Goal: Entertainment & Leisure: Consume media (video, audio)

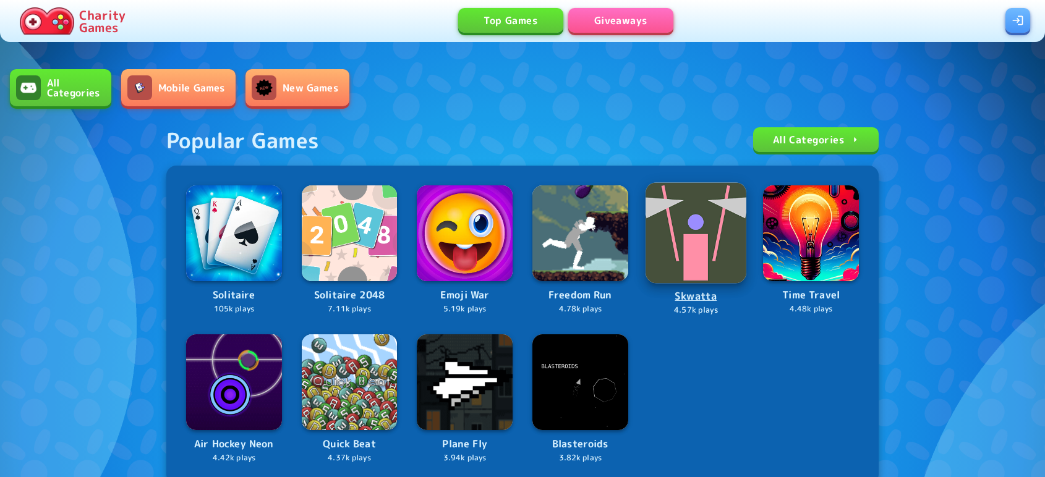
scroll to position [351, 0]
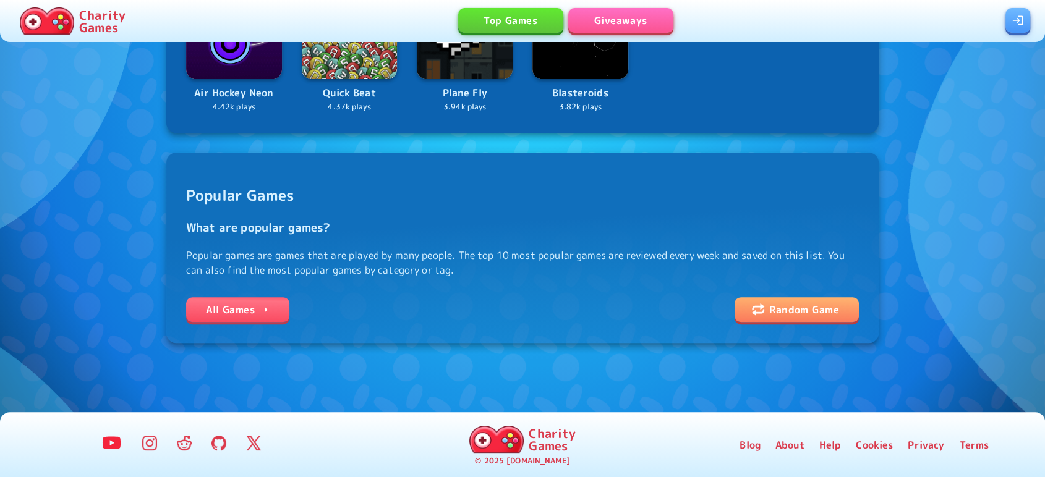
click at [239, 319] on link "All Games" at bounding box center [237, 309] width 103 height 25
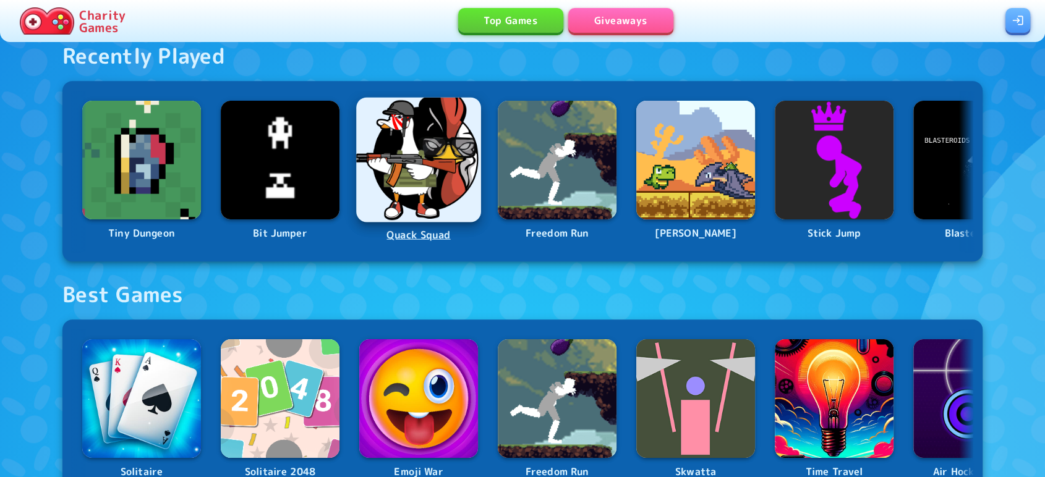
scroll to position [659, 0]
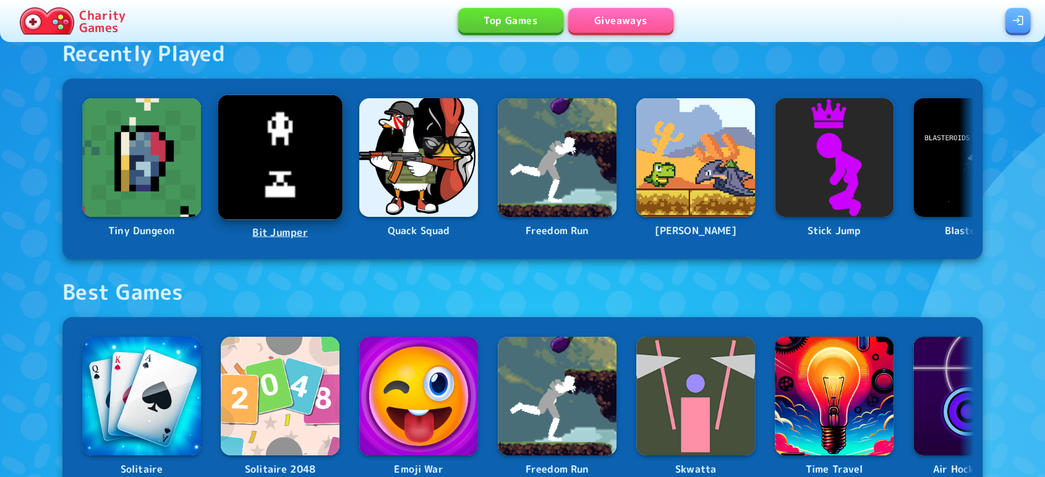
click at [294, 181] on img at bounding box center [280, 157] width 125 height 125
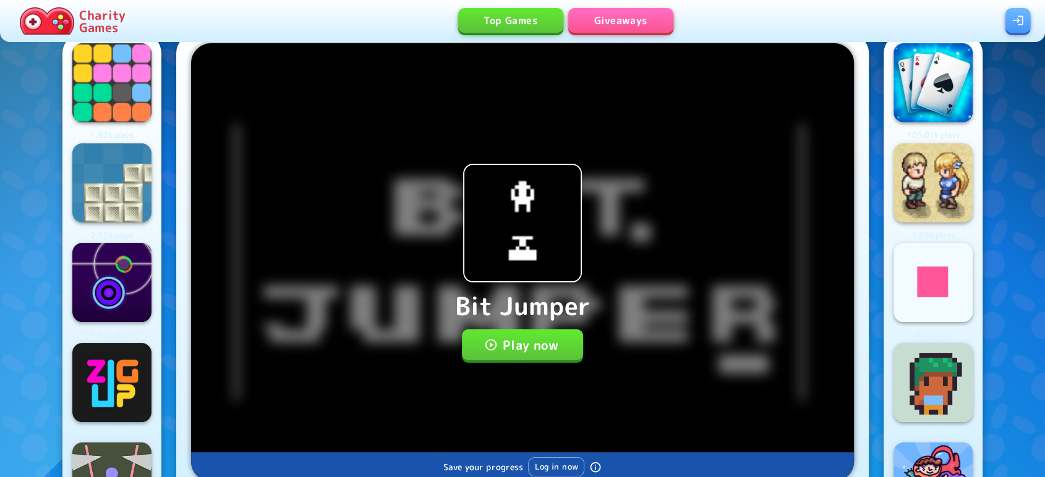
scroll to position [27, 0]
click at [513, 341] on button "Play now" at bounding box center [523, 344] width 122 height 31
